Goal: Information Seeking & Learning: Learn about a topic

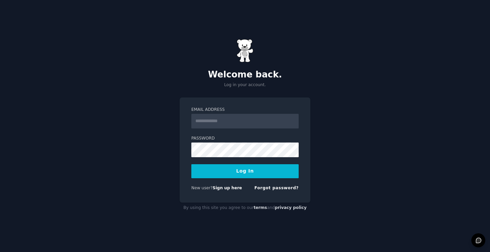
click at [216, 118] on input "Email Address" at bounding box center [244, 121] width 107 height 15
type input "**********"
click at [250, 170] on button "Log In" at bounding box center [244, 171] width 107 height 14
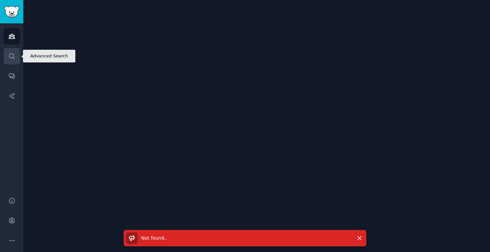
click at [18, 59] on link "Search" at bounding box center [12, 56] width 16 height 16
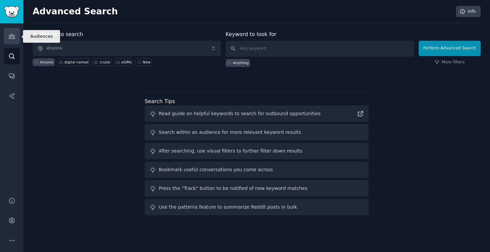
click at [10, 40] on link "Audiences" at bounding box center [12, 36] width 16 height 16
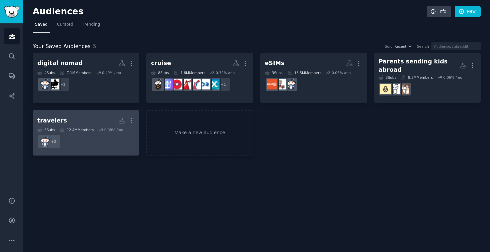
click at [80, 138] on dd "+ 2" at bounding box center [85, 141] width 97 height 19
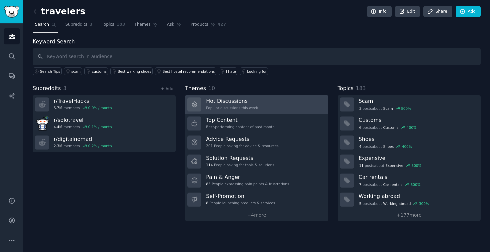
click at [275, 109] on link "Hot Discussions Popular discussions this week" at bounding box center [256, 104] width 143 height 19
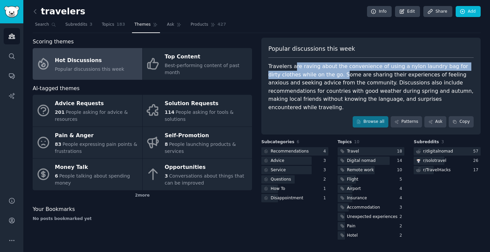
drag, startPoint x: 294, startPoint y: 65, endPoint x: 330, endPoint y: 74, distance: 37.7
click at [330, 74] on div "Travelers are raving about the convenience of using a nylon laundry bag for dir…" at bounding box center [370, 86] width 205 height 49
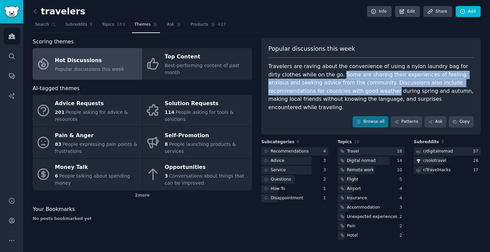
drag, startPoint x: 326, startPoint y: 74, endPoint x: 336, endPoint y: 89, distance: 18.3
click at [336, 89] on div "Travelers are raving about the convenience of using a nylon laundry bag for dir…" at bounding box center [370, 86] width 205 height 49
click at [361, 82] on div "Travelers are raving about the convenience of using a nylon laundry bag for dir…" at bounding box center [370, 86] width 205 height 49
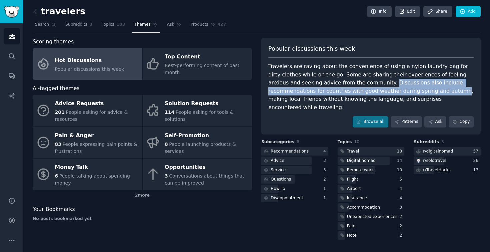
drag, startPoint x: 356, startPoint y: 83, endPoint x: 398, endPoint y: 90, distance: 43.3
click at [398, 90] on div "Travelers are raving about the convenience of using a nylon laundry bag for dir…" at bounding box center [370, 86] width 205 height 49
copy div "Discussions also include recommendations for countries with good weather during…"
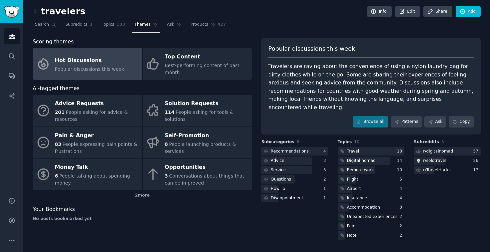
click at [341, 87] on div "Travelers are raving about the convenience of using a nylon laundry bag for dir…" at bounding box center [370, 86] width 205 height 49
drag, startPoint x: 355, startPoint y: 83, endPoint x: 338, endPoint y: 71, distance: 20.8
click at [338, 71] on div "Travelers are raving about the convenience of using a nylon laundry bag for dir…" at bounding box center [370, 86] width 205 height 49
click at [432, 61] on div "Popular discussions this week Travelers are raving about the convenience of usi…" at bounding box center [370, 86] width 219 height 97
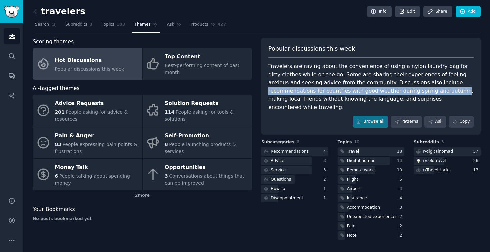
drag, startPoint x: 415, startPoint y: 83, endPoint x: 398, endPoint y: 93, distance: 19.9
click at [398, 93] on div "Travelers are raving about the convenience of using a nylon laundry bag for dir…" at bounding box center [370, 86] width 205 height 49
copy div "recommendations for countries with good weather during spring and autumn"
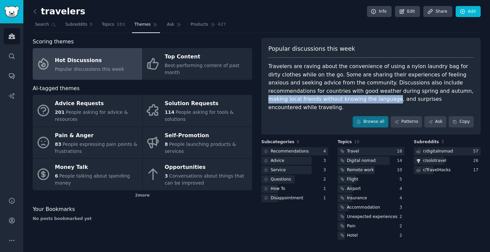
drag, startPoint x: 402, startPoint y: 92, endPoint x: 321, endPoint y: 100, distance: 81.4
click at [321, 100] on div "Travelers are raving about the convenience of using a nylon laundry bag for dir…" at bounding box center [370, 86] width 205 height 49
copy div "making local friends without knowing the language"
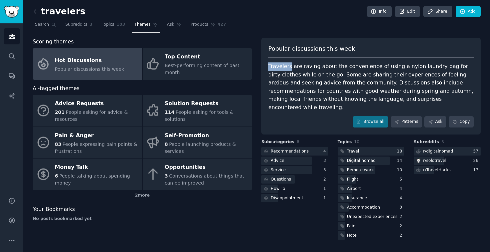
click at [283, 62] on div "Travelers are raving about the convenience of using a nylon laundry bag for dir…" at bounding box center [370, 86] width 205 height 49
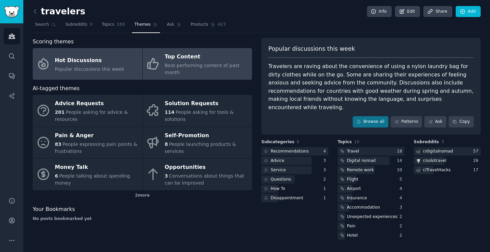
click at [196, 68] on span "Best-performing content of past month" at bounding box center [202, 69] width 75 height 12
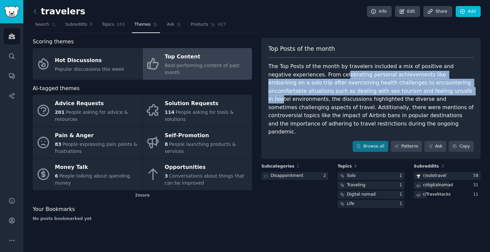
drag, startPoint x: 321, startPoint y: 73, endPoint x: 385, endPoint y: 94, distance: 67.1
click at [385, 94] on div "The Top Posts of the month by travelers included a mix of positive and negative…" at bounding box center [370, 99] width 205 height 74
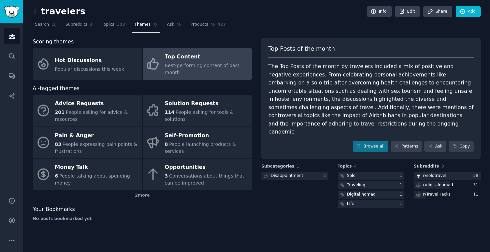
click at [377, 102] on div "The Top Posts of the month by travelers included a mix of positive and negative…" at bounding box center [370, 99] width 205 height 74
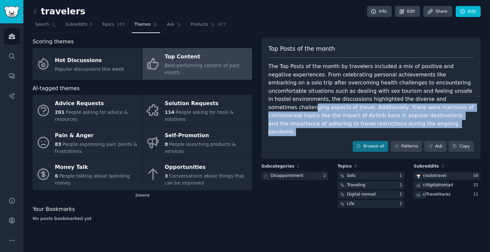
drag, startPoint x: 380, startPoint y: 99, endPoint x: 371, endPoint y: 121, distance: 23.5
click at [371, 121] on div "The Top Posts of the month by travelers included a mix of positive and negative…" at bounding box center [370, 99] width 205 height 74
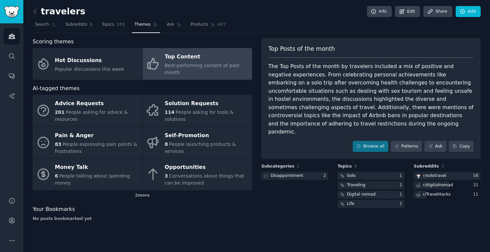
click at [310, 95] on div "The Top Posts of the month by travelers included a mix of positive and negative…" at bounding box center [370, 99] width 205 height 74
drag, startPoint x: 381, startPoint y: 107, endPoint x: 282, endPoint y: 115, distance: 99.6
click at [282, 115] on div "The Top Posts of the month by travelers included a mix of positive and negative…" at bounding box center [370, 99] width 205 height 74
click at [302, 118] on div "The Top Posts of the month by travelers included a mix of positive and negative…" at bounding box center [370, 99] width 205 height 74
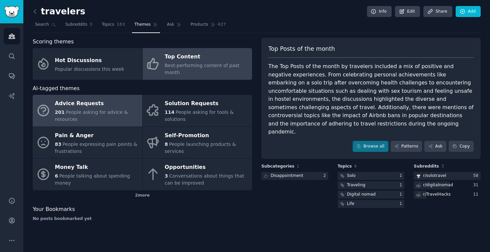
click at [96, 110] on span "People asking for advice & resources" at bounding box center [91, 115] width 73 height 12
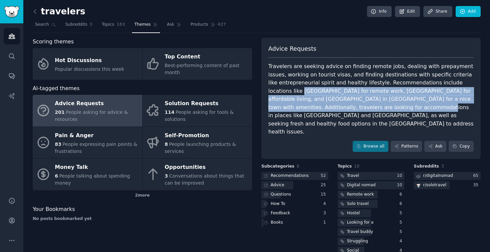
drag, startPoint x: 268, startPoint y: 90, endPoint x: 334, endPoint y: 109, distance: 69.1
click at [334, 109] on div "Travelers are seeking advice on finding remote jobs, dealing with prepayment is…" at bounding box center [370, 99] width 205 height 74
copy div "Zanzibar for remote work, Thailand for affordable living, and Andalusia in Spai…"
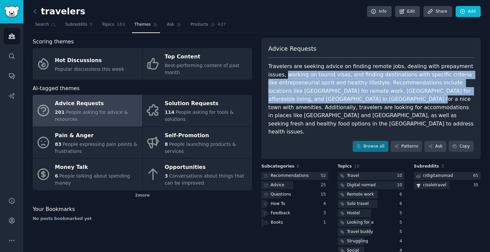
drag, startPoint x: 268, startPoint y: 77, endPoint x: 347, endPoint y: 96, distance: 80.9
click at [347, 96] on div "Travelers are seeking advice on finding remote jobs, dealing with prepayment is…" at bounding box center [370, 99] width 205 height 74
click at [352, 73] on div "Travelers are seeking advice on finding remote jobs, dealing with prepayment is…" at bounding box center [370, 99] width 205 height 74
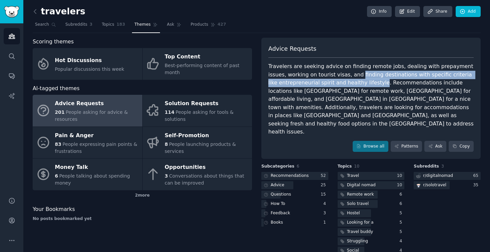
drag, startPoint x: 337, startPoint y: 74, endPoint x: 365, endPoint y: 84, distance: 29.9
click at [365, 84] on div "Travelers are seeking advice on finding remote jobs, dealing with prepayment is…" at bounding box center [370, 99] width 205 height 74
copy div "finding destinations with specific criteria like entrepreneurial spirit and hea…"
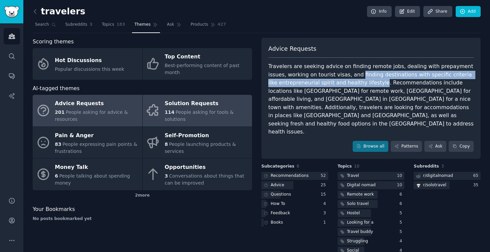
click at [188, 113] on span "People asking for tools & solutions" at bounding box center [199, 115] width 69 height 12
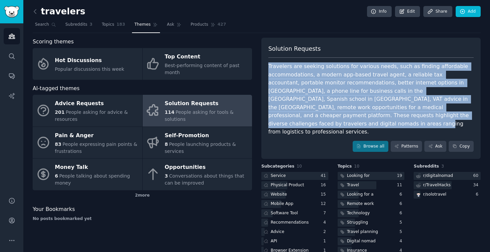
drag, startPoint x: 269, startPoint y: 66, endPoint x: 445, endPoint y: 116, distance: 183.7
click at [445, 116] on div "Travelers are seeking solutions for various needs, such as finding affordable a…" at bounding box center [370, 99] width 205 height 74
copy div "Travelers are seeking solutions for various needs, such as finding affordable a…"
